Goal: Task Accomplishment & Management: Use online tool/utility

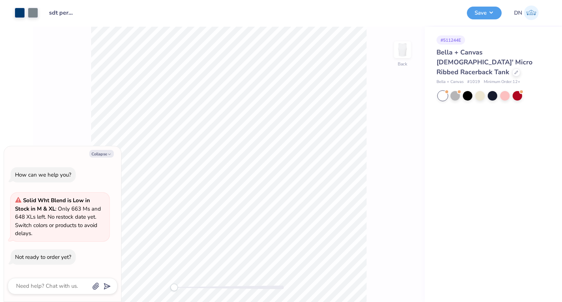
type textarea "x"
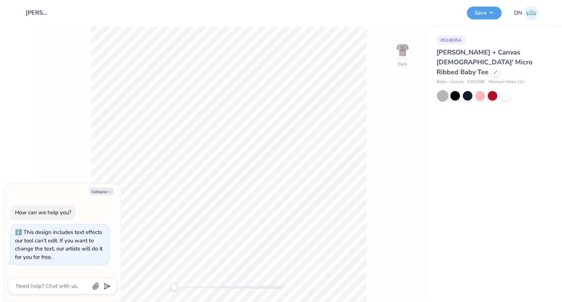
type textarea "x"
click at [494, 70] on icon at bounding box center [496, 72] width 4 height 4
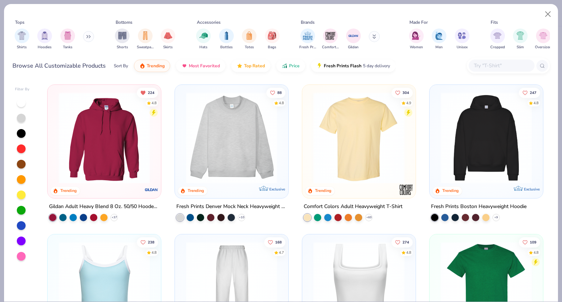
click at [368, 123] on img at bounding box center [359, 137] width 99 height 91
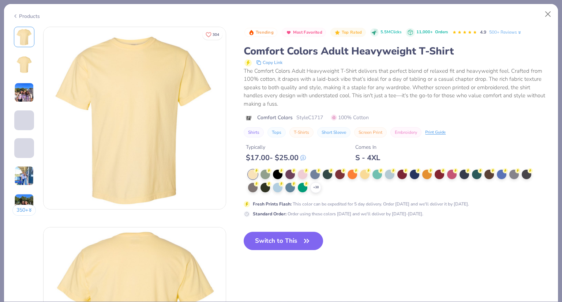
click at [561, 163] on div "Products 350 + 304 AD Alpha Chi Omega, University of San Diego GO Gamma Phi Bet…" at bounding box center [281, 151] width 562 height 302
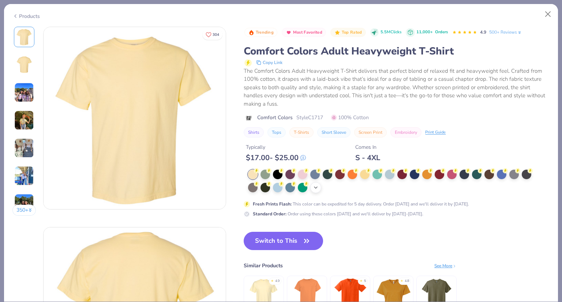
click at [318, 185] on icon at bounding box center [316, 188] width 6 height 6
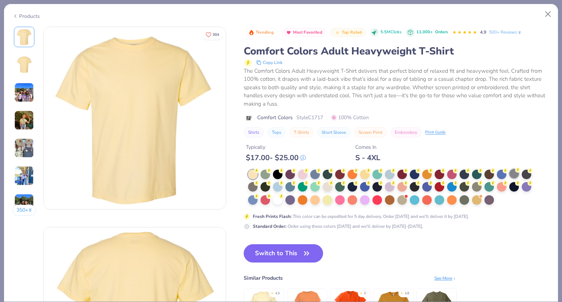
click at [512, 175] on div at bounding box center [514, 174] width 10 height 10
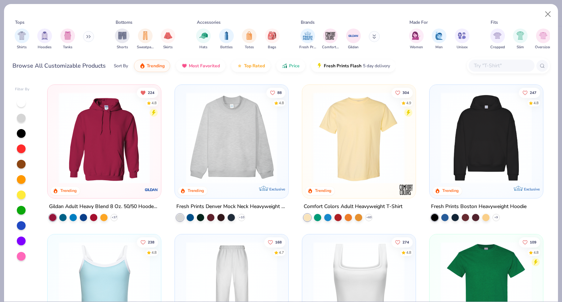
click at [380, 110] on img at bounding box center [359, 137] width 99 height 91
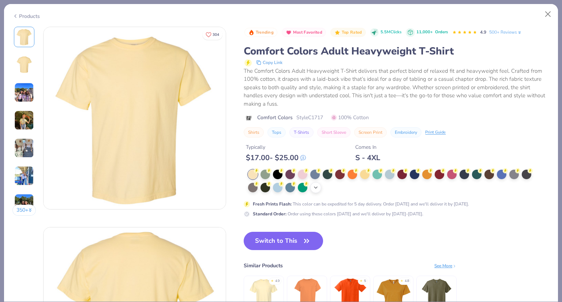
click at [312, 190] on div "+ 38" at bounding box center [315, 187] width 11 height 11
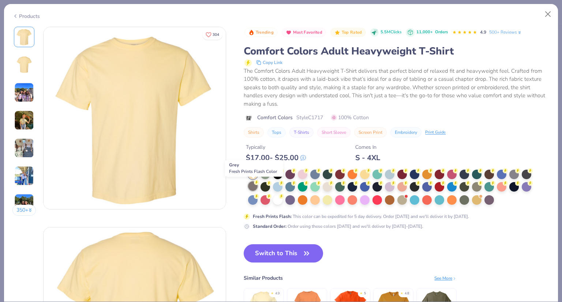
click at [253, 188] on div at bounding box center [253, 186] width 10 height 10
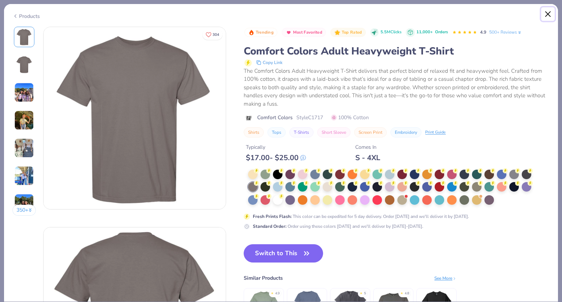
click at [546, 14] on button "Close" at bounding box center [548, 14] width 14 height 14
type textarea "x"
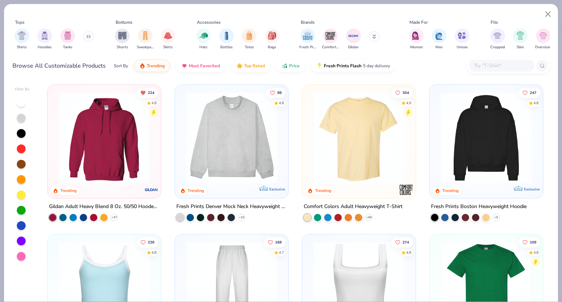
click at [493, 67] on input "text" at bounding box center [501, 65] width 56 height 8
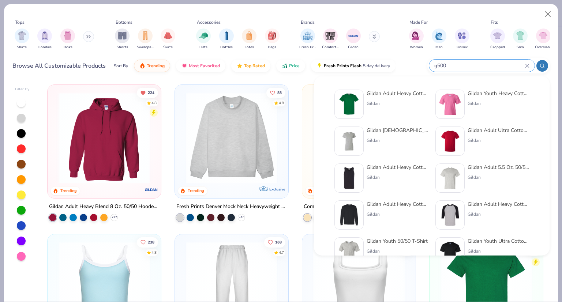
type input "g500"
click at [413, 95] on div "Gildan Adult Heavy Cotton T-Shirt" at bounding box center [397, 94] width 61 height 8
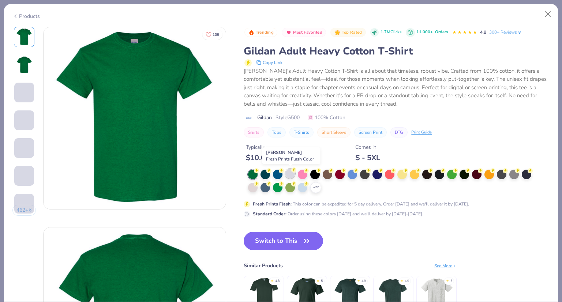
click at [290, 175] on div at bounding box center [290, 174] width 10 height 10
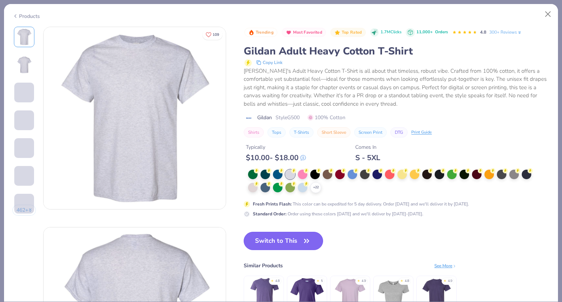
click at [287, 240] on button "Switch to This" at bounding box center [283, 241] width 79 height 18
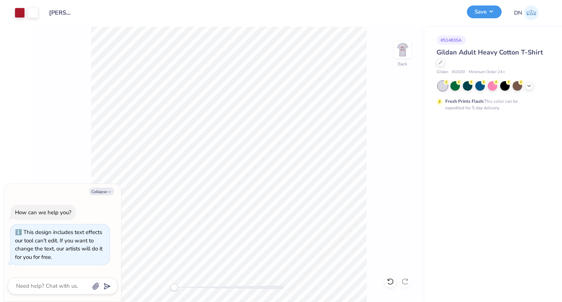
click at [489, 12] on button "Save" at bounding box center [484, 11] width 35 height 13
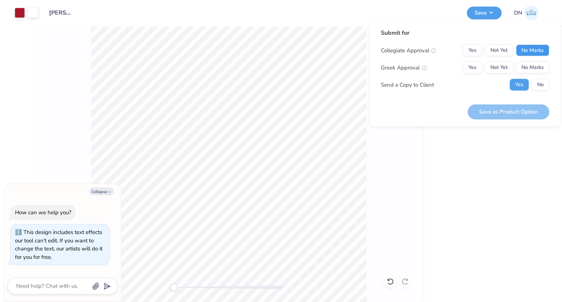
click at [533, 52] on button "No Marks" at bounding box center [532, 51] width 33 height 12
click at [526, 68] on button "No Marks" at bounding box center [532, 68] width 33 height 12
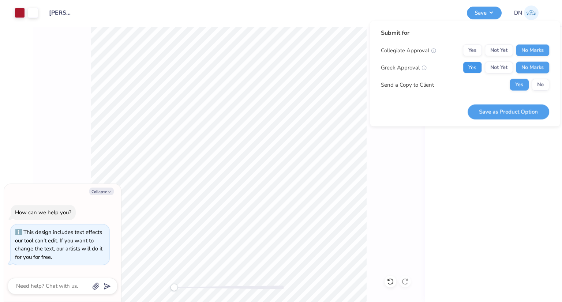
click at [470, 68] on button "Yes" at bounding box center [472, 68] width 19 height 12
click at [541, 89] on button "No" at bounding box center [541, 85] width 18 height 12
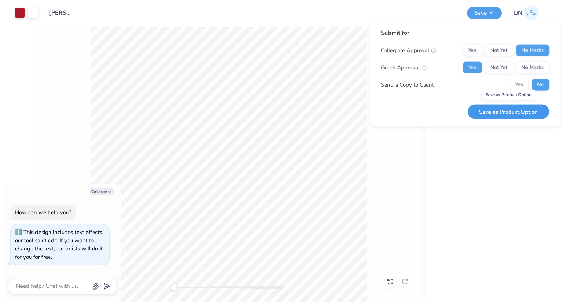
click at [531, 111] on button "Save as Product Option" at bounding box center [509, 111] width 82 height 15
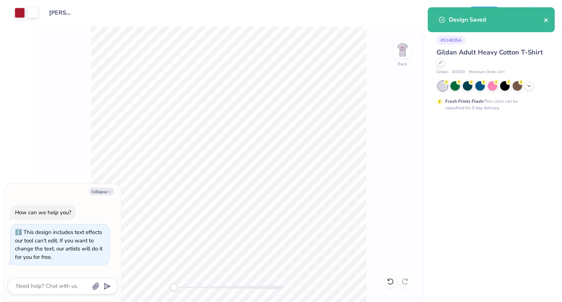
click at [545, 19] on icon "close" at bounding box center [546, 20] width 4 height 4
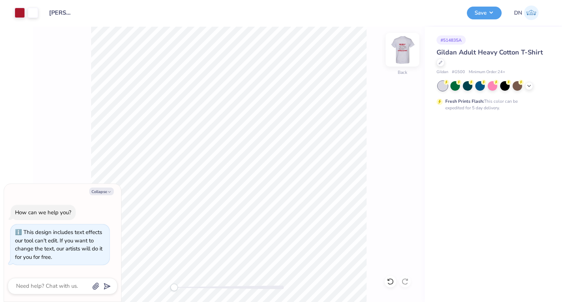
click at [403, 50] on img at bounding box center [402, 49] width 29 height 29
click at [45, 13] on div at bounding box center [46, 12] width 10 height 10
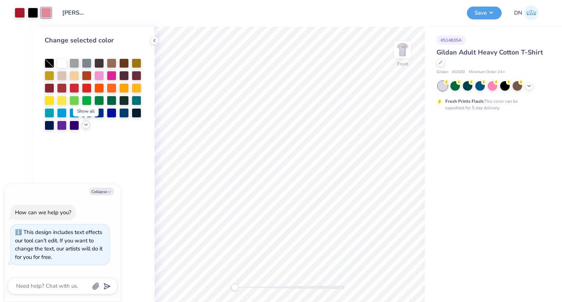
click at [85, 128] on div at bounding box center [86, 125] width 8 height 8
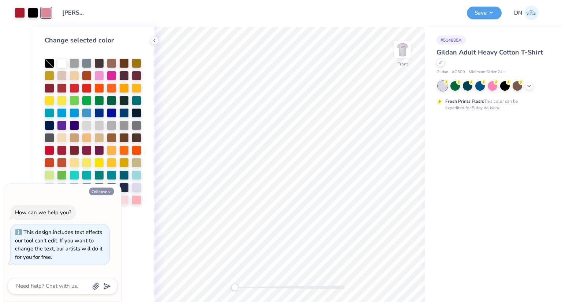
click at [104, 189] on button "Collapse" at bounding box center [101, 192] width 25 height 8
type textarea "x"
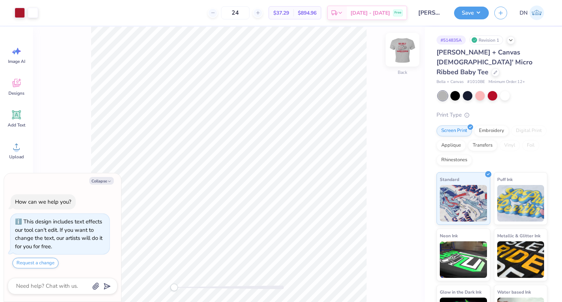
click at [403, 54] on img at bounding box center [402, 49] width 29 height 29
type textarea "x"
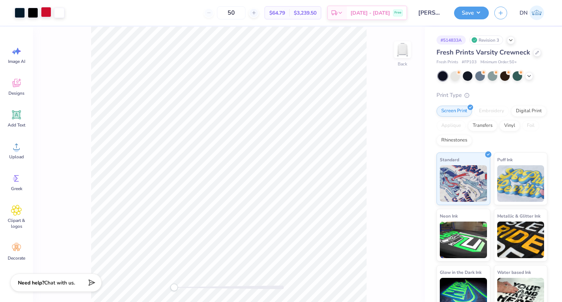
click at [47, 14] on div at bounding box center [46, 12] width 10 height 10
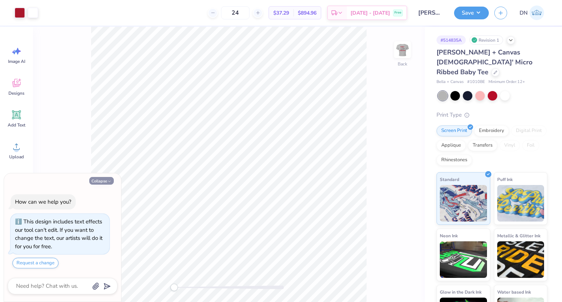
click at [102, 182] on button "Collapse" at bounding box center [101, 181] width 25 height 8
type textarea "x"
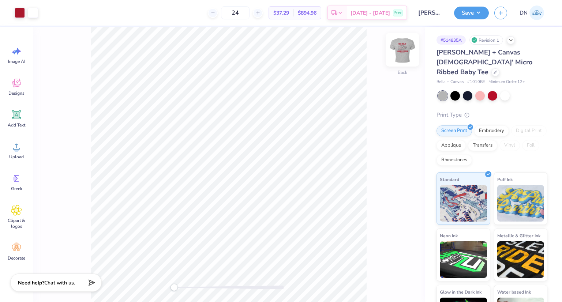
click at [405, 57] on img at bounding box center [402, 49] width 29 height 29
click at [47, 15] on div at bounding box center [46, 12] width 10 height 10
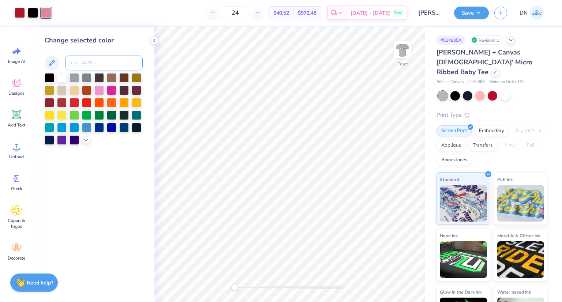
click at [80, 60] on input at bounding box center [104, 63] width 78 height 15
type input "186"
click at [18, 14] on div at bounding box center [20, 12] width 10 height 10
click at [46, 15] on div at bounding box center [46, 12] width 10 height 10
click at [79, 61] on input at bounding box center [104, 63] width 78 height 15
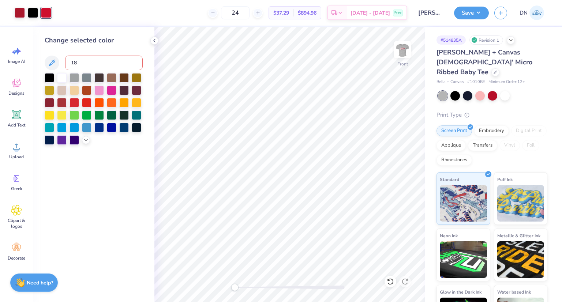
type input "187"
click at [401, 49] on img at bounding box center [402, 49] width 29 height 29
click at [479, 14] on button "Save" at bounding box center [471, 11] width 35 height 13
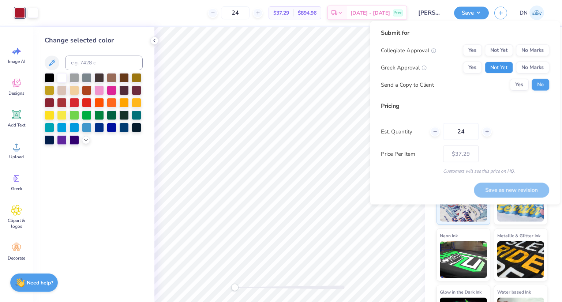
click at [498, 65] on button "Not Yet" at bounding box center [499, 68] width 28 height 12
click at [473, 69] on button "Yes" at bounding box center [472, 68] width 19 height 12
click at [529, 46] on button "No Marks" at bounding box center [532, 51] width 33 height 12
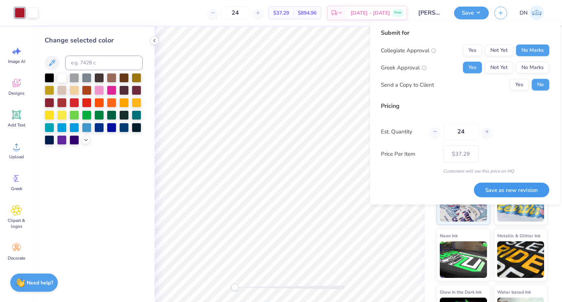
click at [518, 190] on button "Save as new revision" at bounding box center [511, 190] width 75 height 15
type input "$37.29"
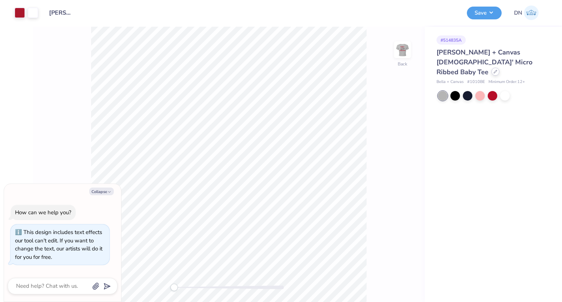
click at [494, 70] on icon at bounding box center [496, 72] width 4 height 4
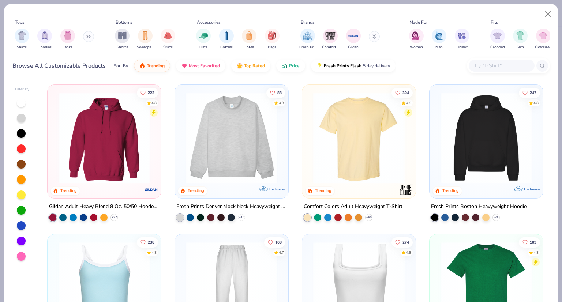
type textarea "x"
click at [489, 66] on input "text" at bounding box center [501, 65] width 56 height 8
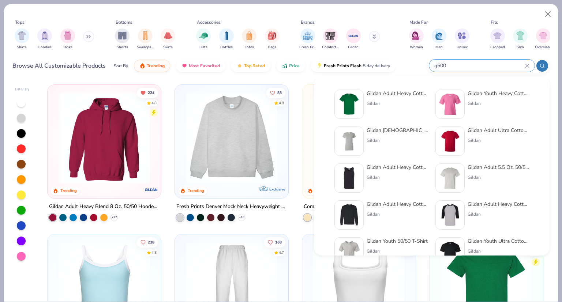
type input "g500"
click at [404, 105] on div "Gildan" at bounding box center [397, 103] width 61 height 7
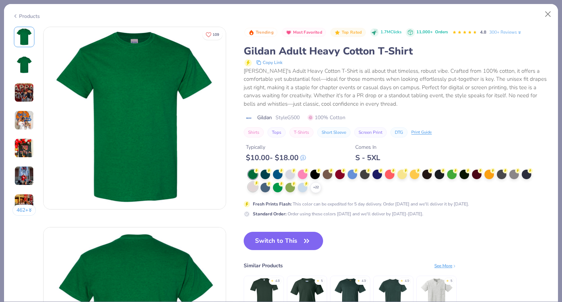
click at [250, 187] on div at bounding box center [253, 187] width 10 height 10
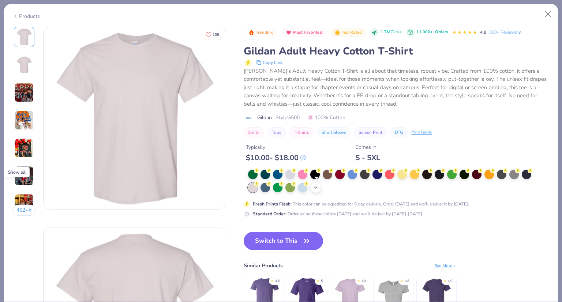
click at [315, 187] on polyline at bounding box center [315, 187] width 3 height 1
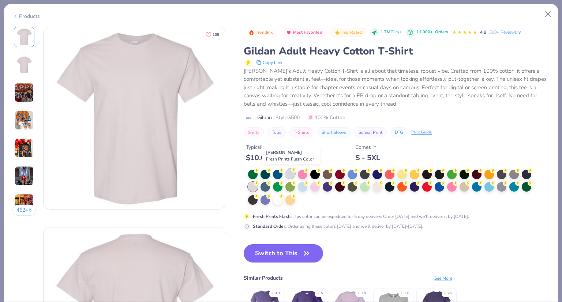
click at [288, 175] on div at bounding box center [290, 174] width 10 height 10
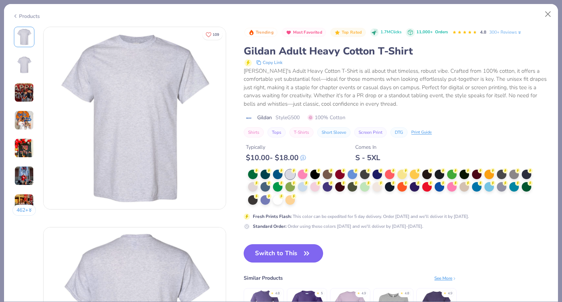
click at [294, 254] on button "Switch to This" at bounding box center [283, 253] width 79 height 18
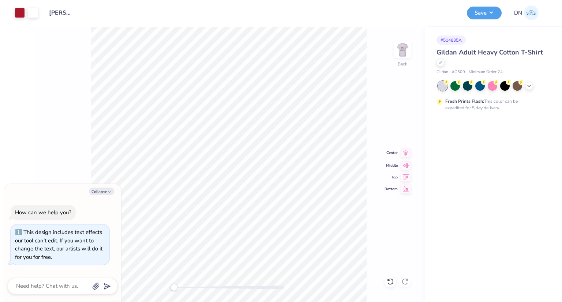
click at [405, 151] on icon at bounding box center [406, 153] width 5 height 6
click at [483, 13] on button "Save" at bounding box center [484, 11] width 35 height 13
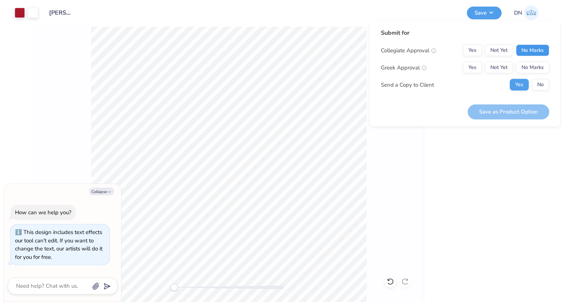
click at [528, 46] on button "No Marks" at bounding box center [532, 51] width 33 height 12
click at [476, 70] on button "Yes" at bounding box center [472, 68] width 19 height 12
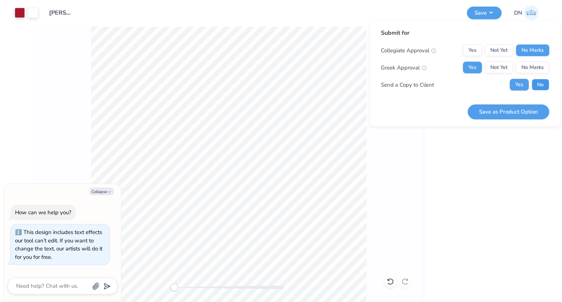
click at [546, 84] on button "No" at bounding box center [541, 85] width 18 height 12
click at [531, 124] on div "Submit for Collegiate Approval Yes Not Yet No Marks Greek Approval Yes Not Yet …" at bounding box center [465, 73] width 190 height 105
click at [528, 114] on button "Save as Product Option" at bounding box center [509, 111] width 82 height 15
type textarea "x"
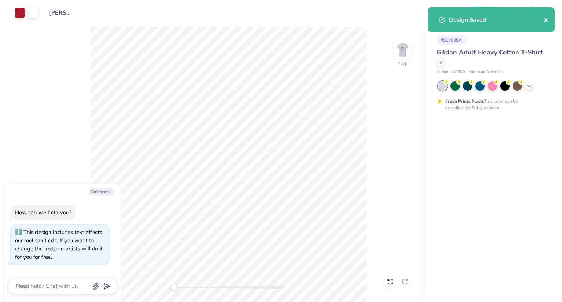
click at [545, 19] on icon "close" at bounding box center [546, 20] width 5 height 6
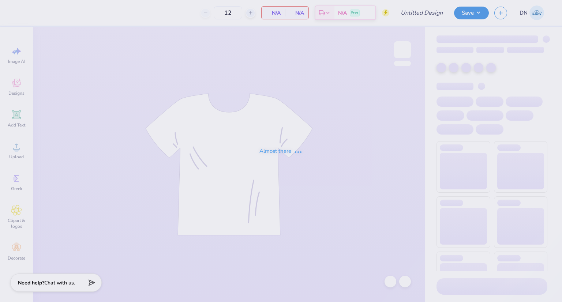
type input "[PERSON_NAME] : [US_STATE][GEOGRAPHIC_DATA]"
type input "24"
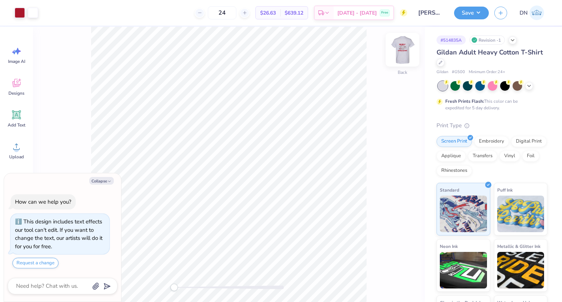
click at [403, 53] on img at bounding box center [402, 49] width 29 height 29
click at [404, 176] on icon at bounding box center [406, 177] width 5 height 6
click at [400, 173] on div "Center" at bounding box center [397, 177] width 26 height 9
click at [401, 176] on icon at bounding box center [406, 177] width 10 height 9
click at [477, 15] on button "Save" at bounding box center [471, 11] width 35 height 13
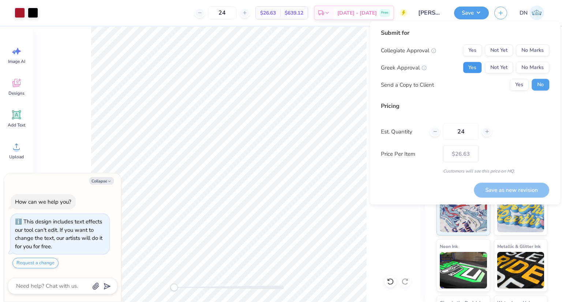
click at [481, 69] on button "Yes" at bounding box center [472, 68] width 19 height 12
click at [543, 45] on button "No Marks" at bounding box center [532, 51] width 33 height 12
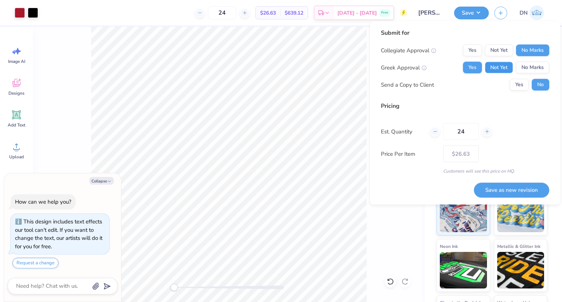
click at [506, 69] on button "Not Yet" at bounding box center [499, 68] width 28 height 12
click at [517, 191] on button "Save as new revision" at bounding box center [511, 190] width 75 height 15
type textarea "x"
type input "– –"
type textarea "x"
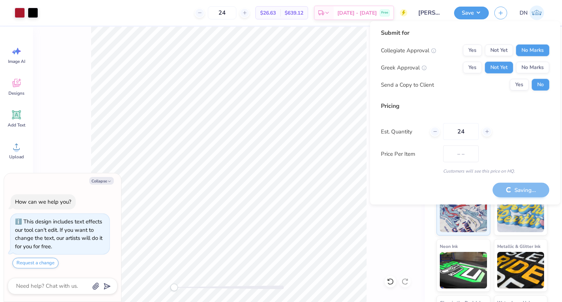
type input "$26.63"
type textarea "x"
type input "– –"
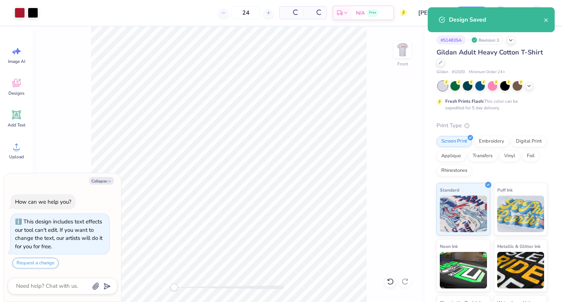
type textarea "x"
type input "$26.63"
